Goal: Transaction & Acquisition: Subscribe to service/newsletter

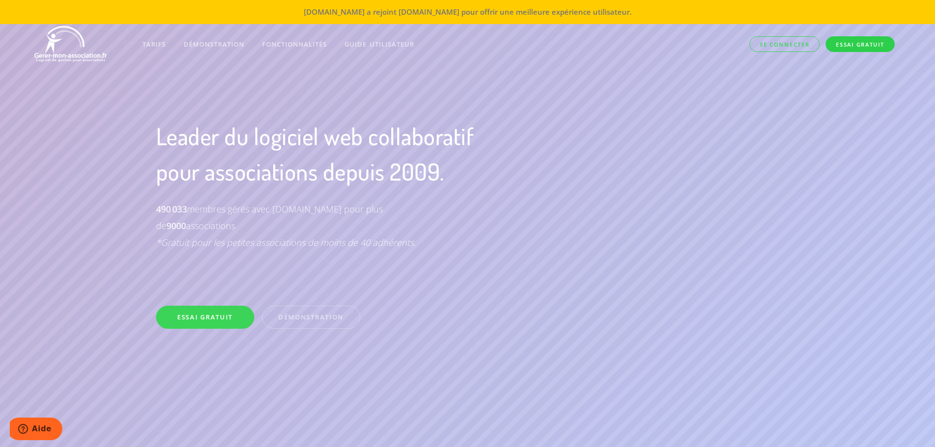
click at [868, 46] on link "Essai gratuit" at bounding box center [860, 44] width 69 height 16
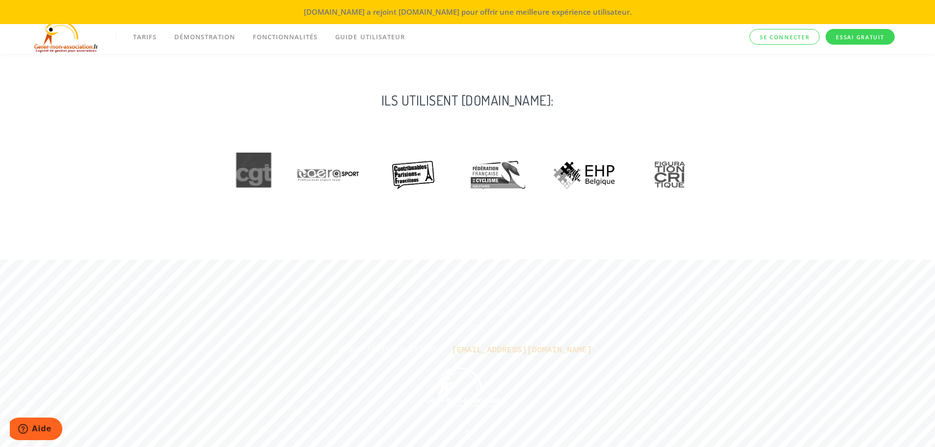
scroll to position [2251, 0]
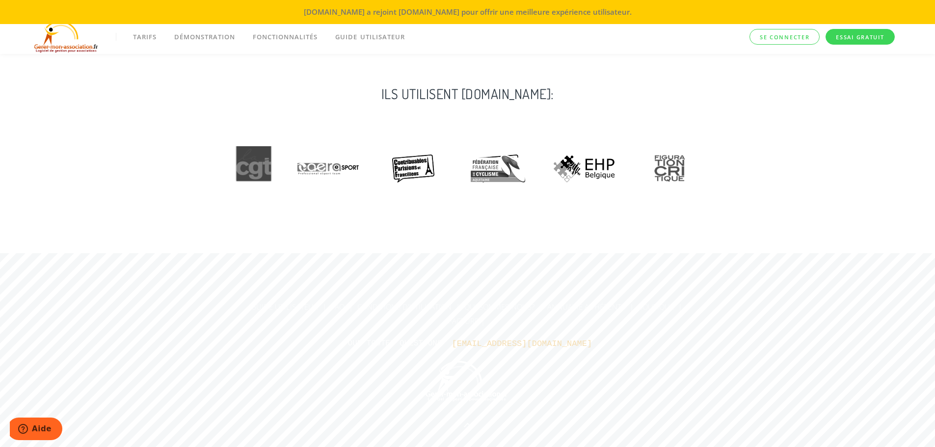
click at [463, 342] on p "[EMAIL_ADDRESS][DOMAIN_NAME]" at bounding box center [522, 344] width 140 height 16
click at [524, 342] on p "[EMAIL_ADDRESS][DOMAIN_NAME]" at bounding box center [522, 344] width 140 height 16
click at [516, 341] on p "[EMAIL_ADDRESS][DOMAIN_NAME]" at bounding box center [522, 344] width 140 height 16
